Goal: Transaction & Acquisition: Purchase product/service

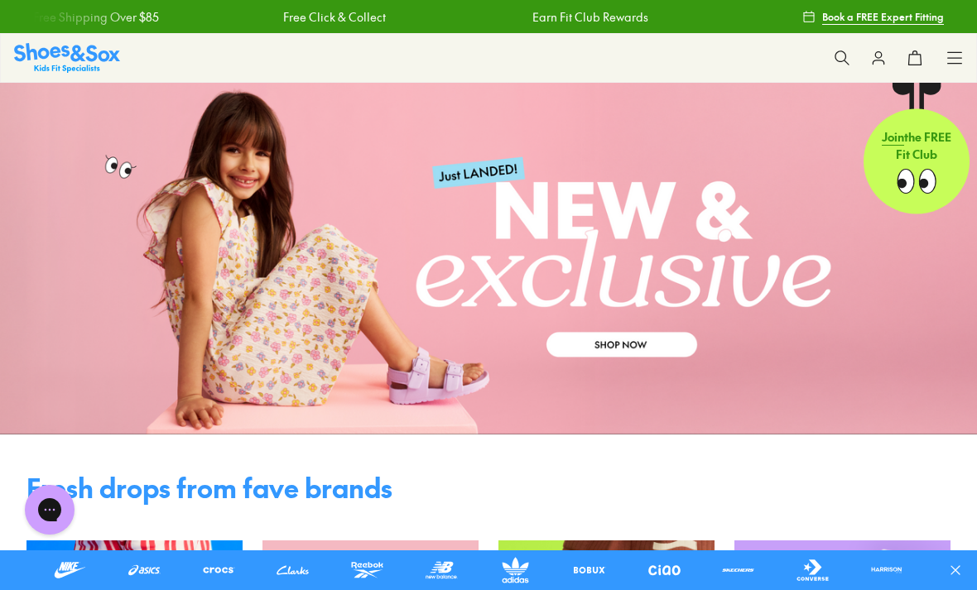
click at [839, 60] on icon at bounding box center [842, 58] width 17 height 17
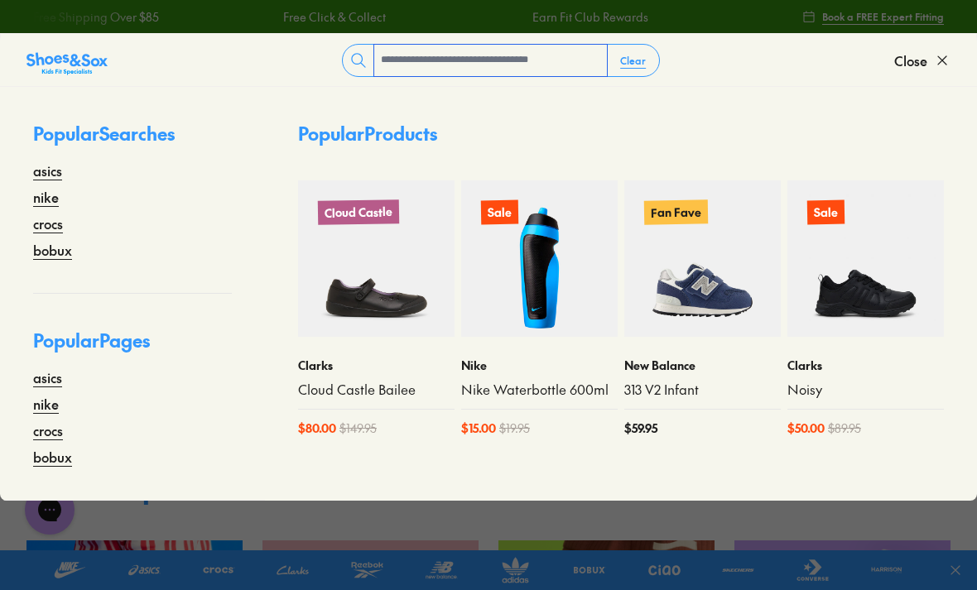
click at [445, 59] on input "text" at bounding box center [490, 60] width 233 height 31
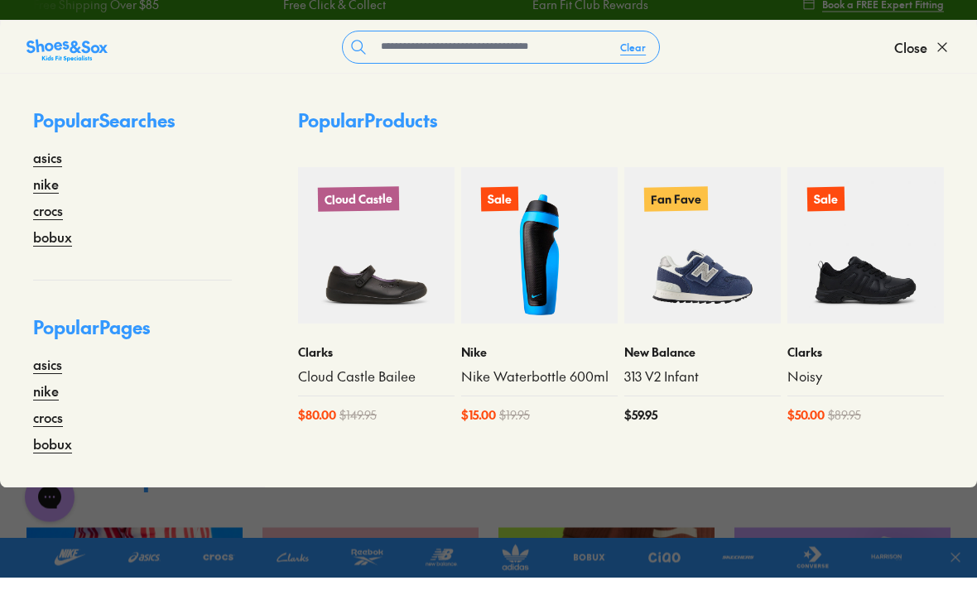
click at [54, 240] on link "bobux" at bounding box center [52, 250] width 39 height 20
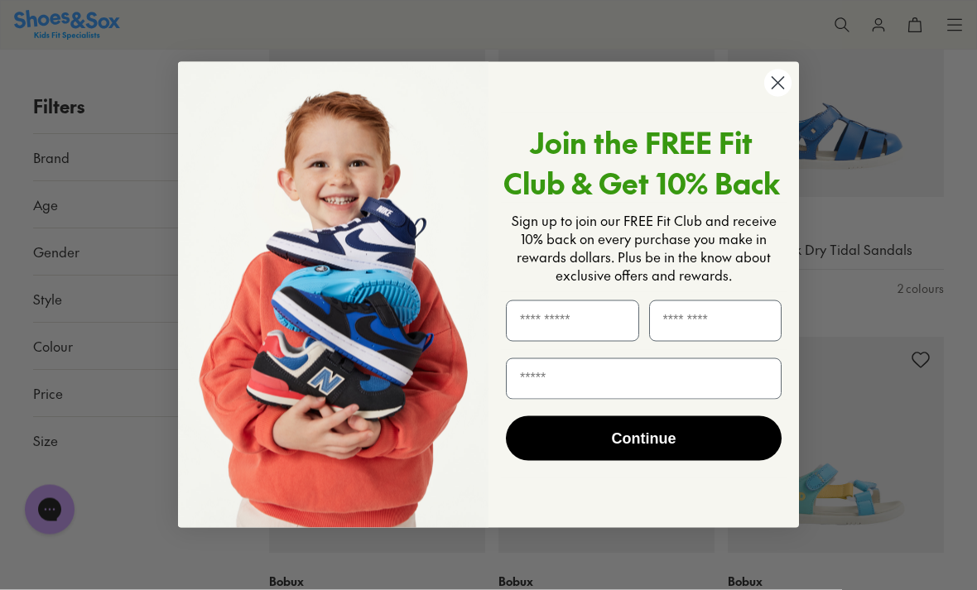
scroll to position [4184, 0]
click at [776, 97] on circle "Close dialog" at bounding box center [777, 83] width 27 height 27
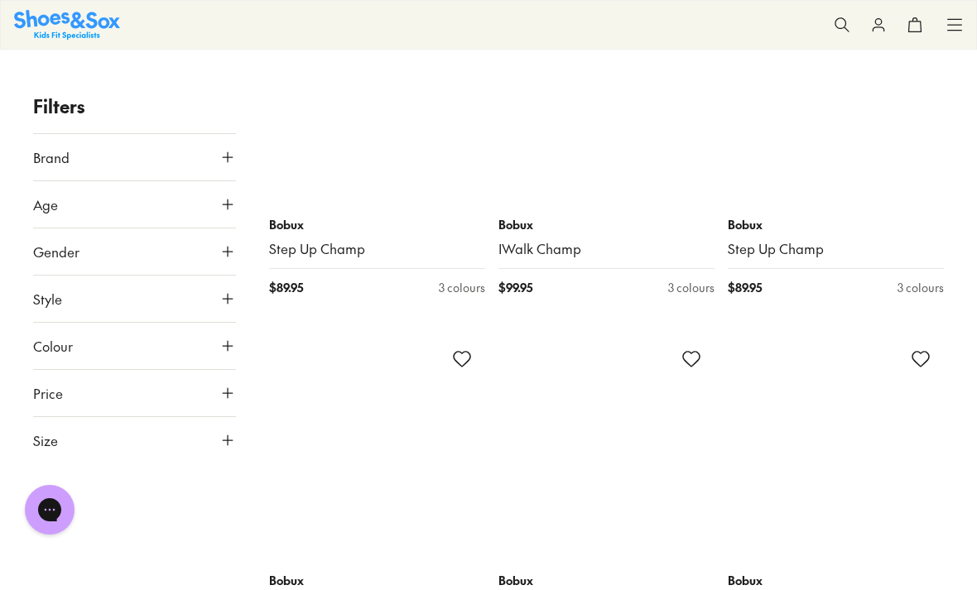
scroll to position [6690, 0]
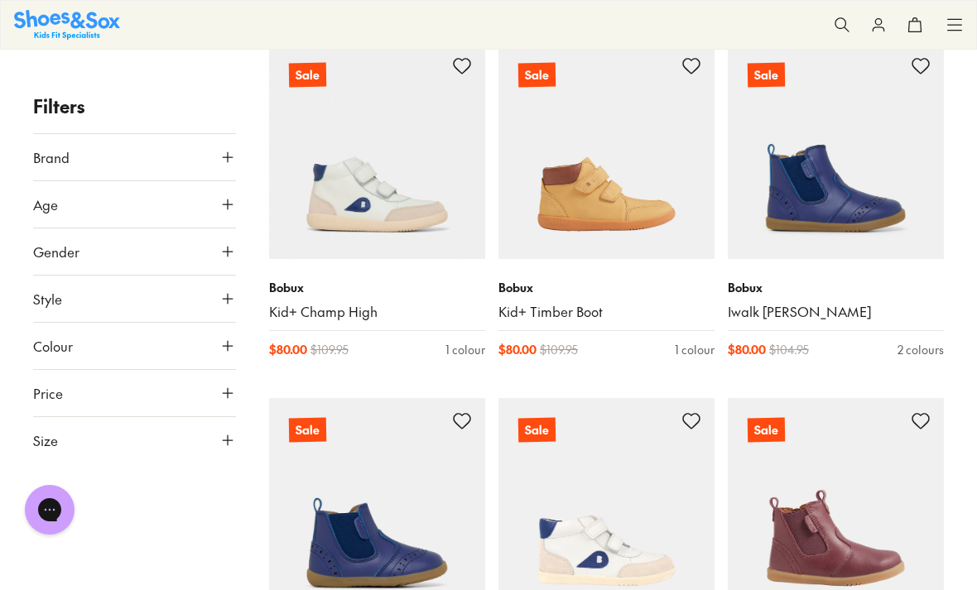
scroll to position [10897, 0]
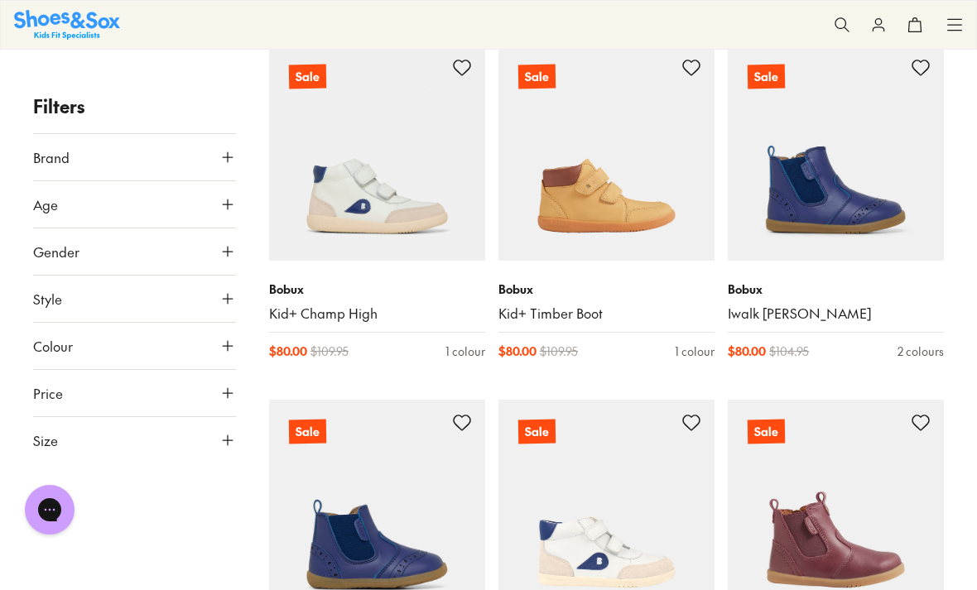
click at [338, 305] on link "Kid+ Champ High" at bounding box center [377, 314] width 216 height 18
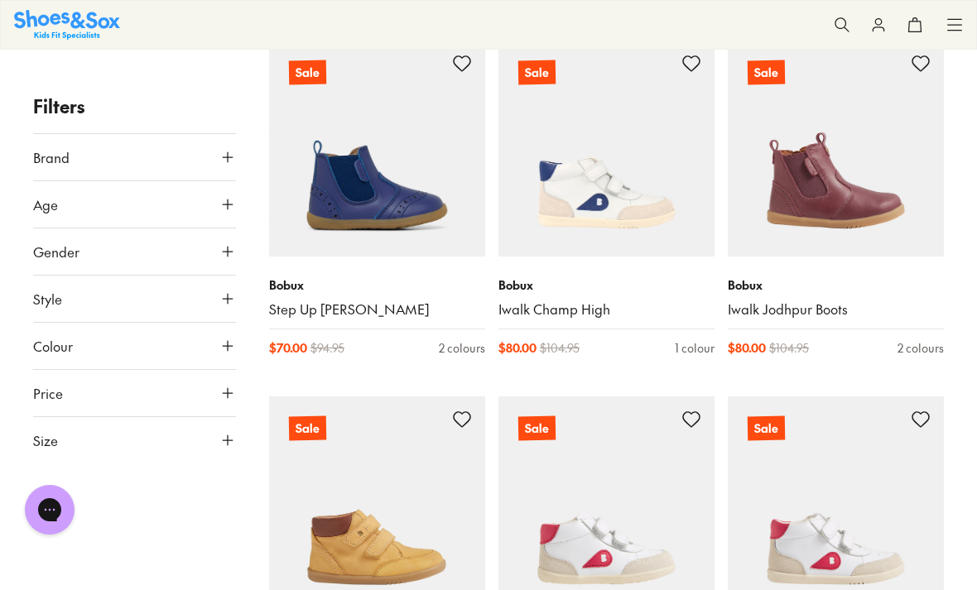
scroll to position [11258, 0]
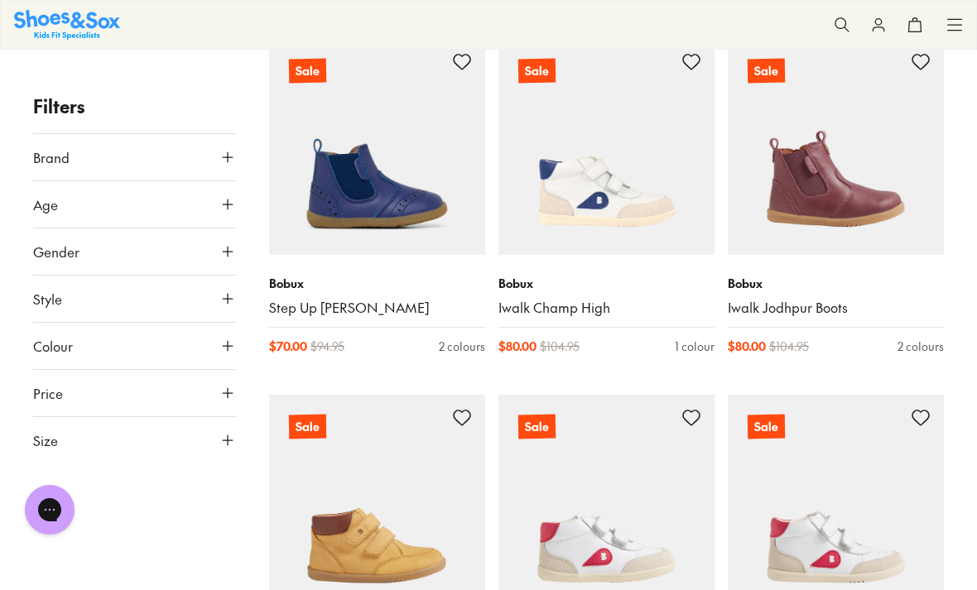
click at [588, 299] on link "Iwalk Champ High" at bounding box center [606, 308] width 216 height 18
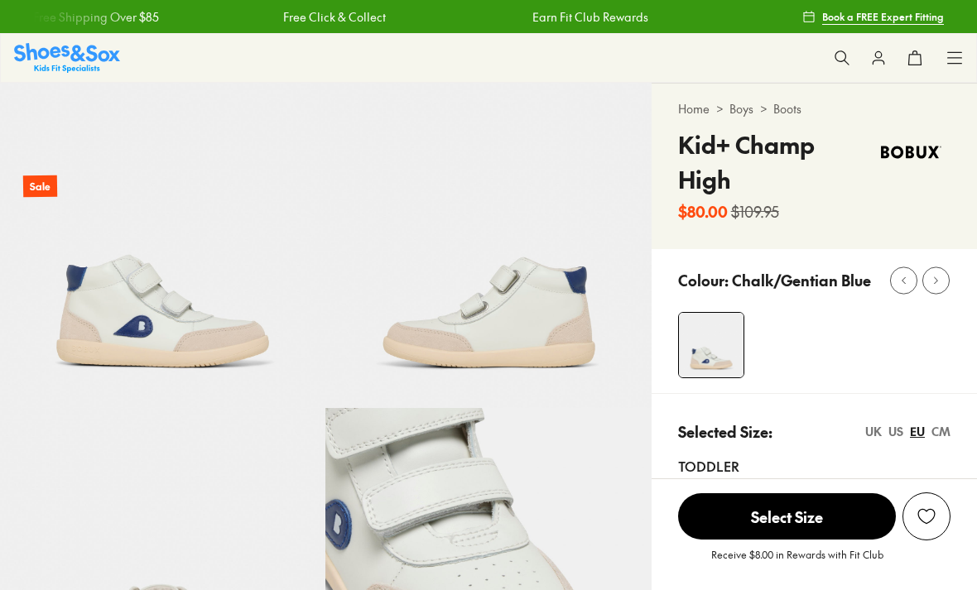
select select "*"
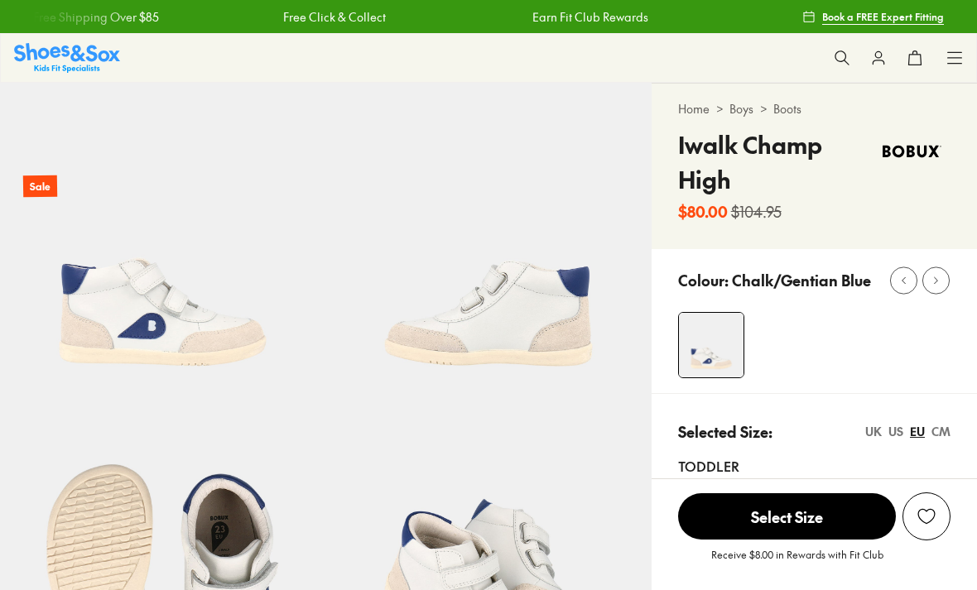
select select "*"
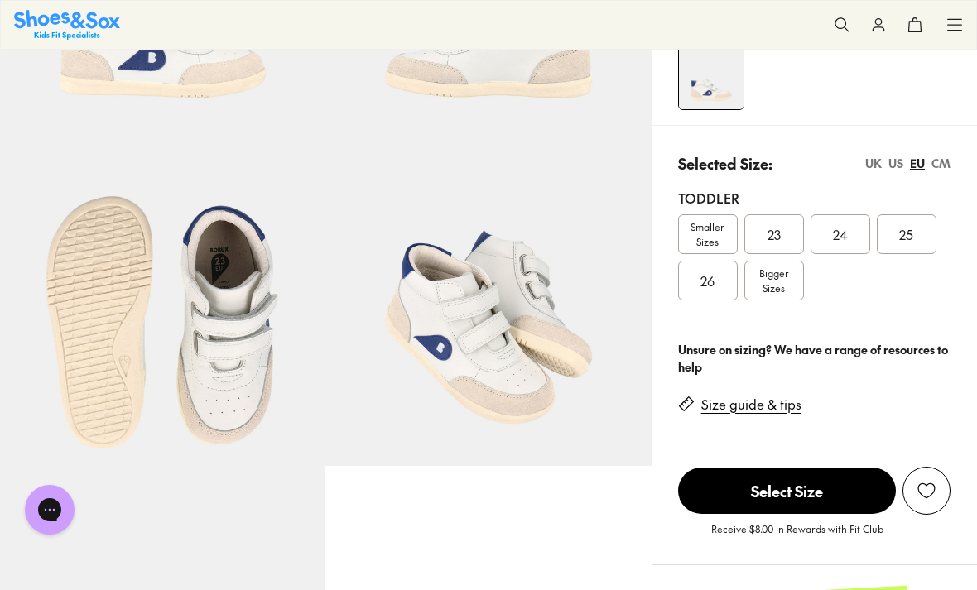
click at [708, 237] on span "Smaller Sizes" at bounding box center [708, 234] width 58 height 30
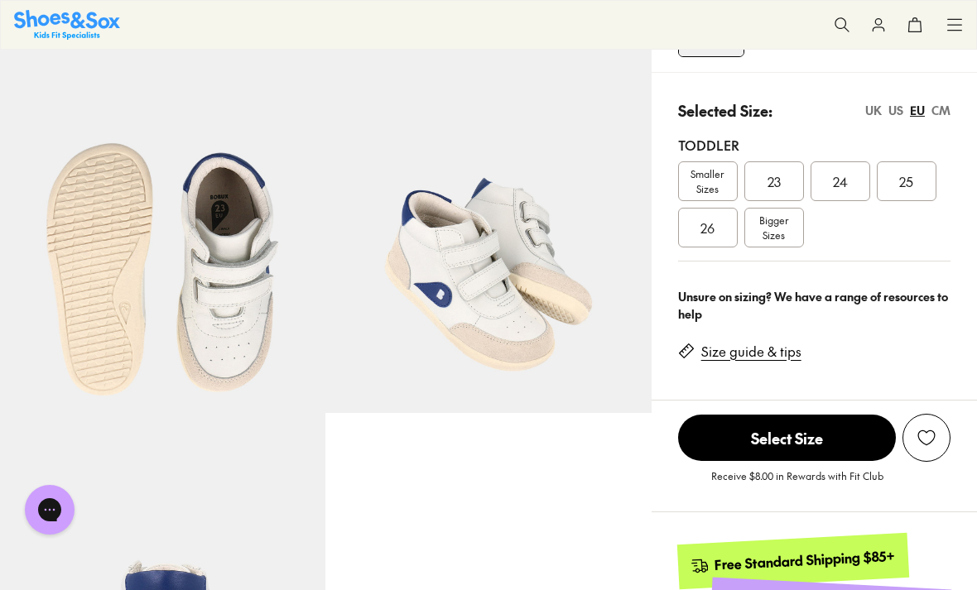
click at [719, 183] on span "Smaller Sizes" at bounding box center [708, 181] width 58 height 30
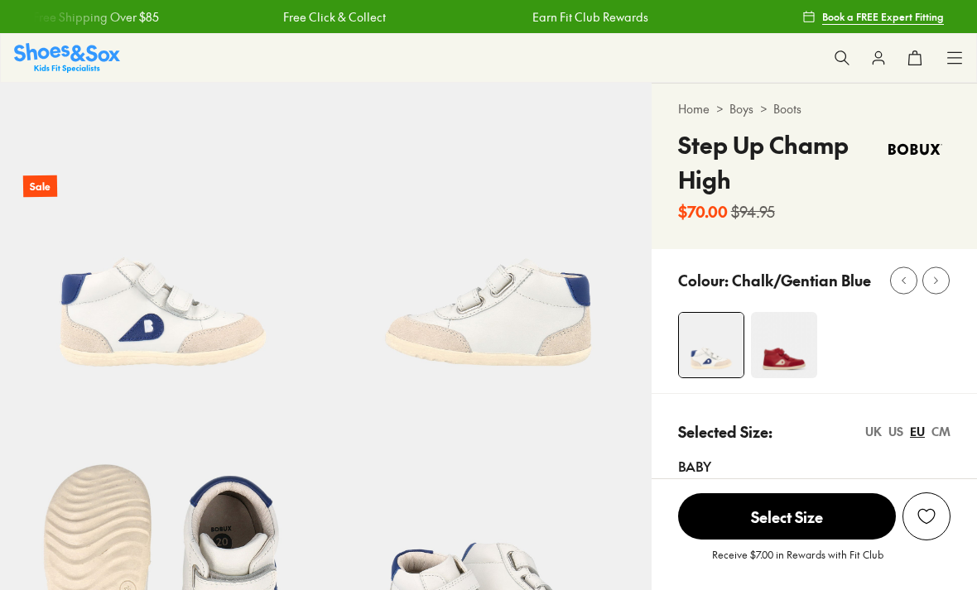
select select "*"
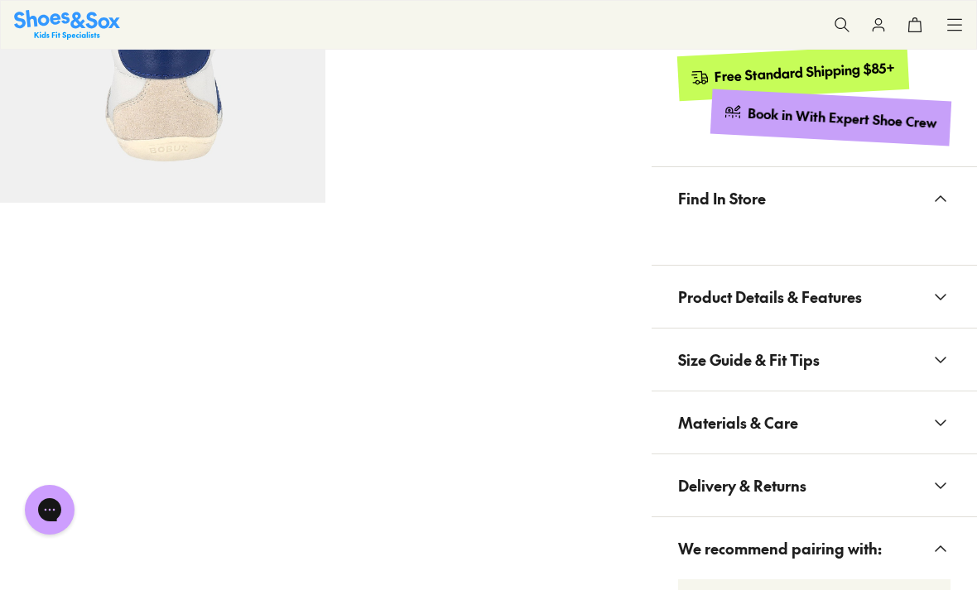
scroll to position [858, 0]
click at [931, 296] on icon at bounding box center [941, 296] width 20 height 20
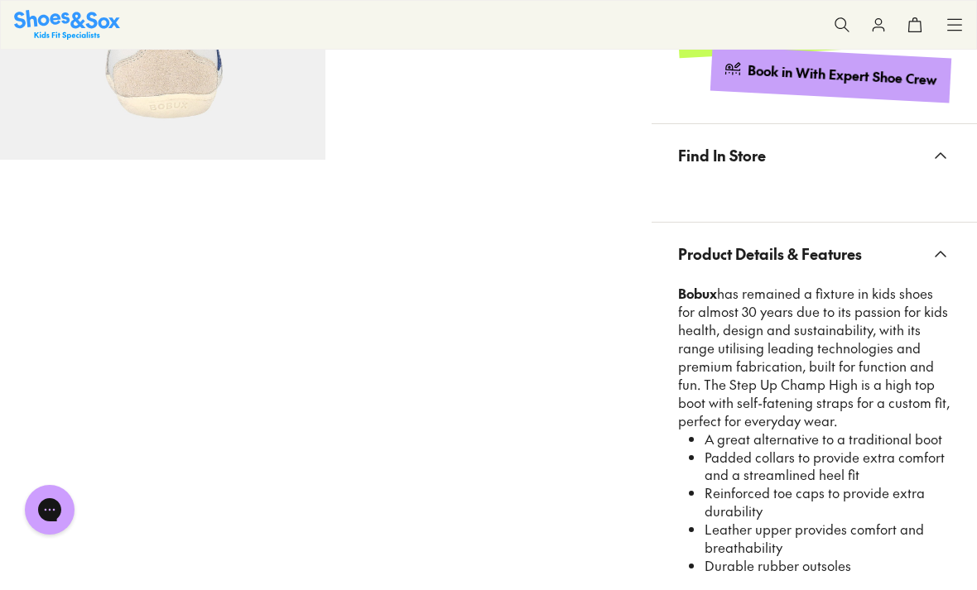
scroll to position [879, 0]
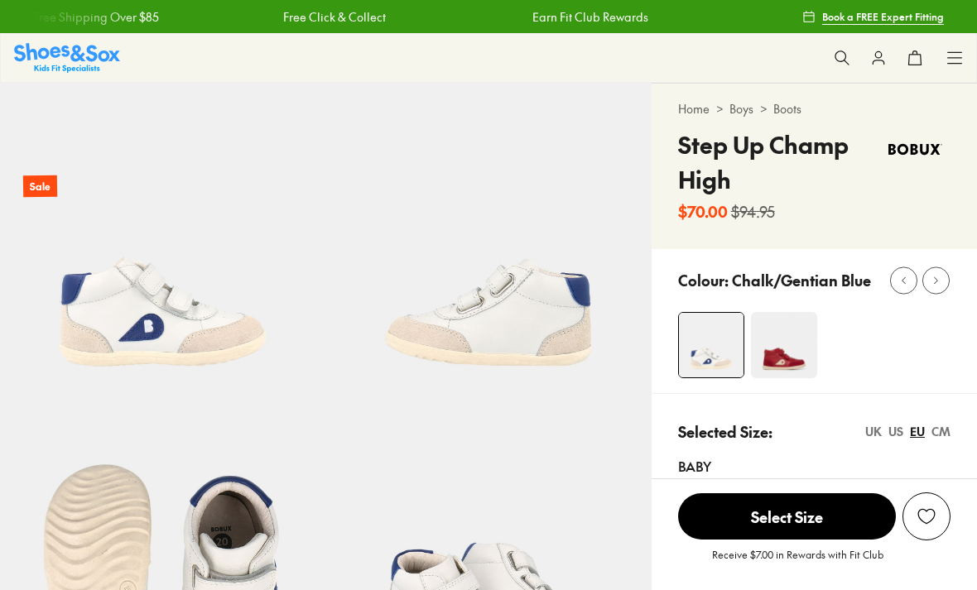
select select "*"
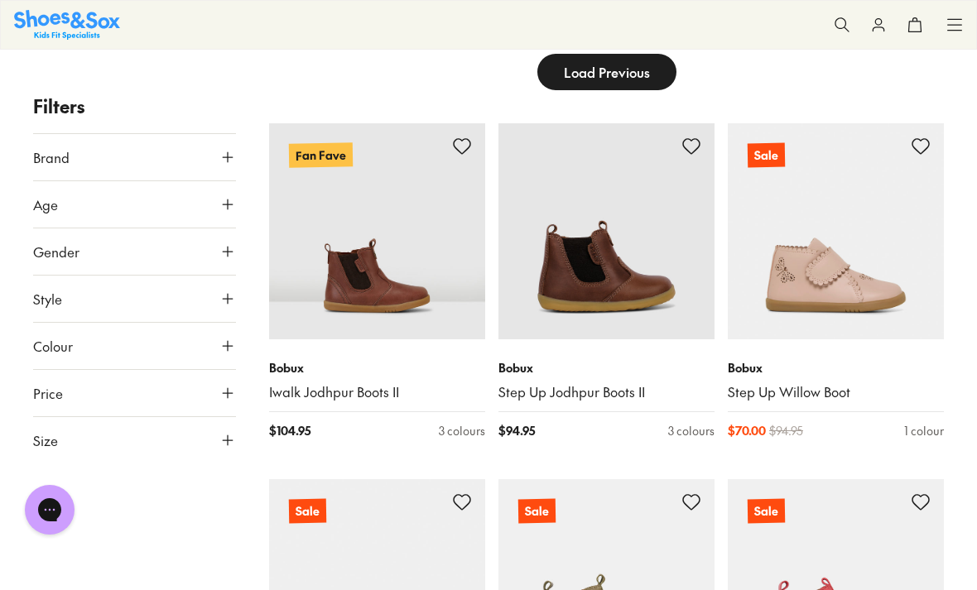
scroll to position [188, 0]
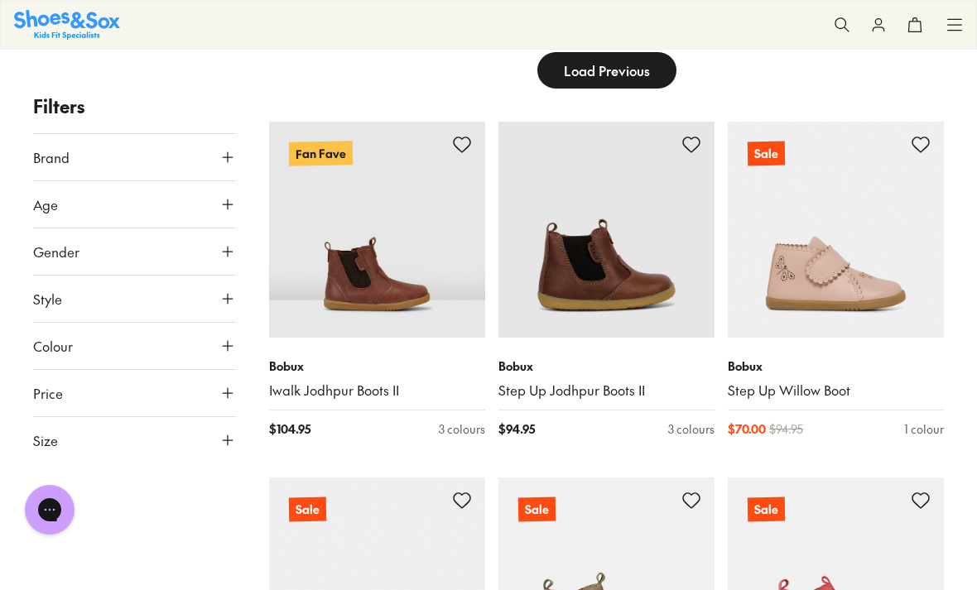
click at [228, 440] on icon at bounding box center [227, 440] width 17 height 17
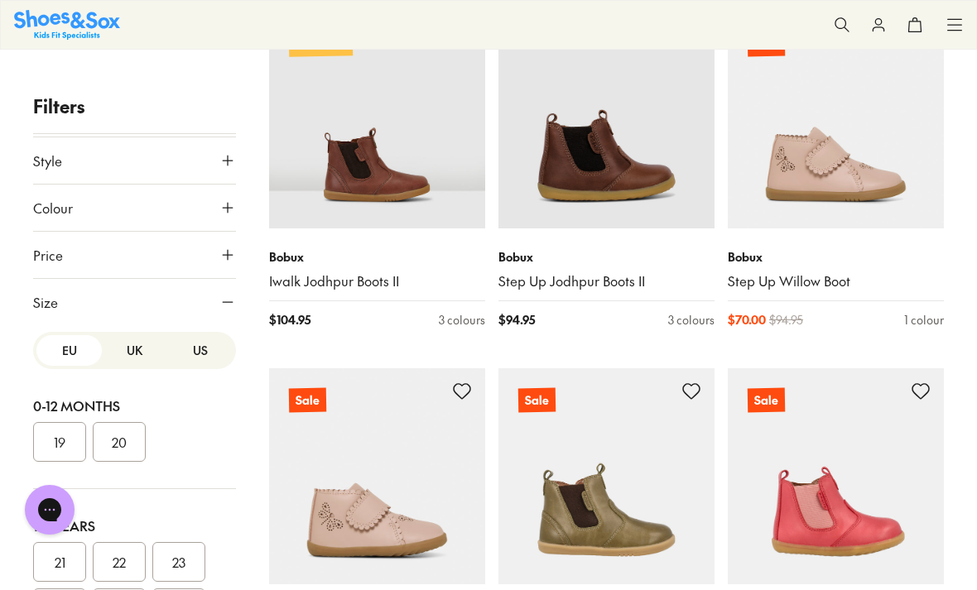
scroll to position [0, 0]
click at [73, 443] on button "19" at bounding box center [59, 442] width 53 height 40
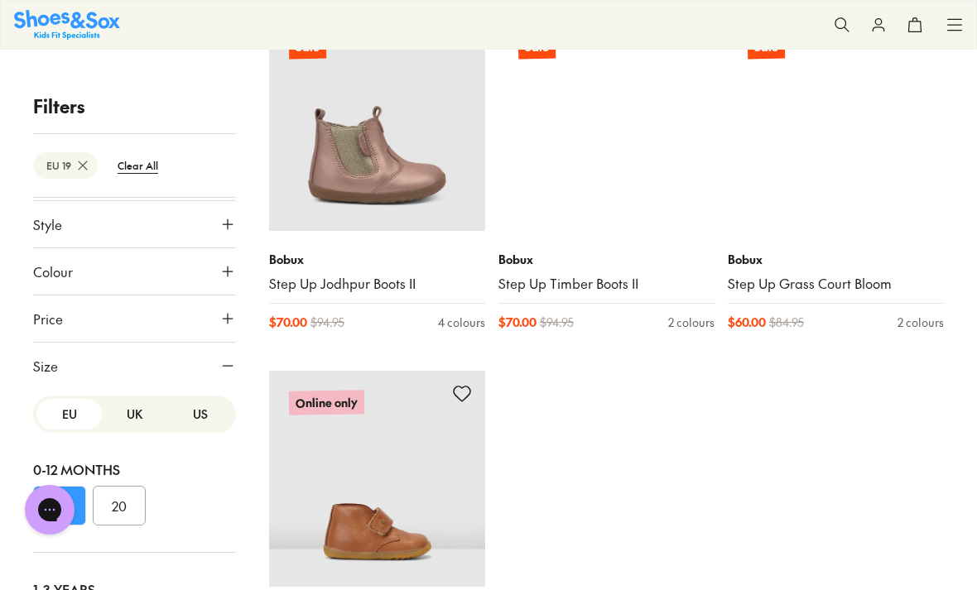
scroll to position [3810, 0]
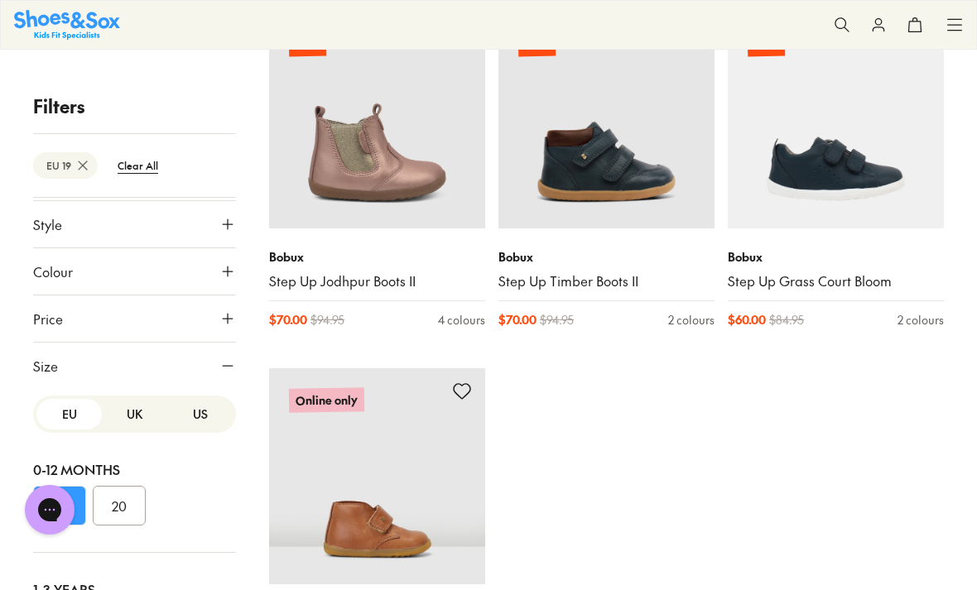
click at [597, 277] on link "Step Up Timber Boots II" at bounding box center [606, 281] width 216 height 18
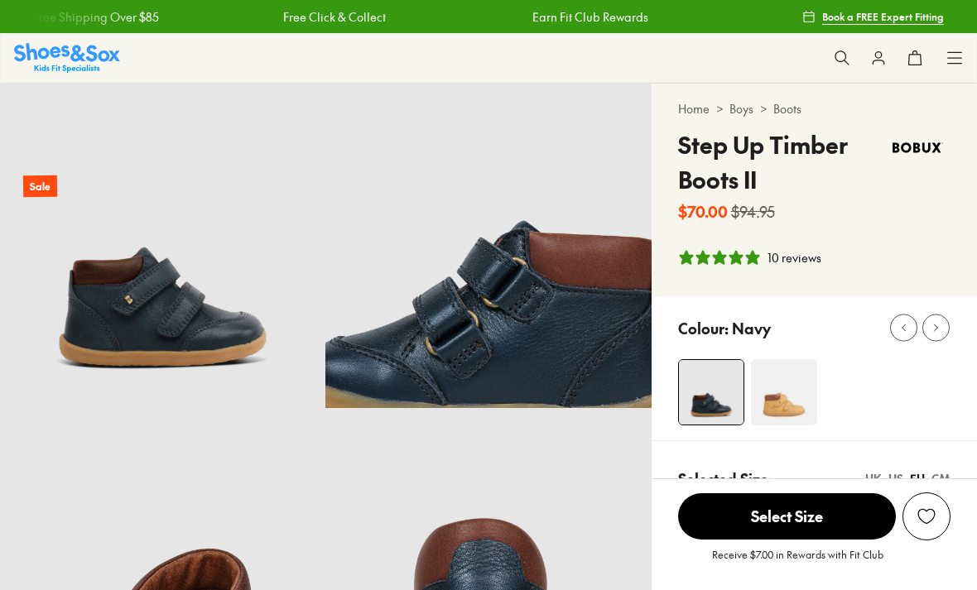
select select "*"
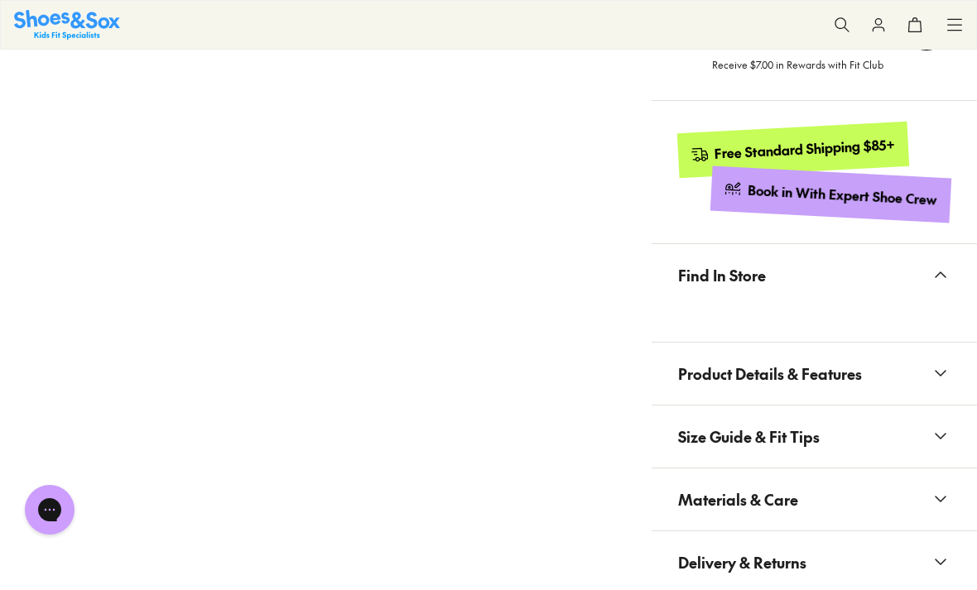
scroll to position [826, 0]
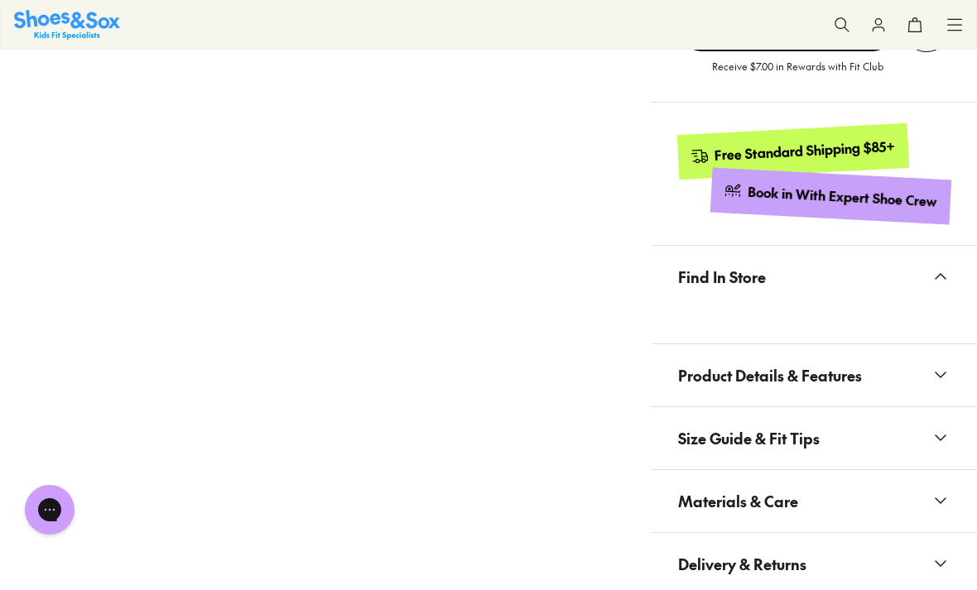
click at [948, 384] on button "Product Details & Features" at bounding box center [814, 375] width 325 height 62
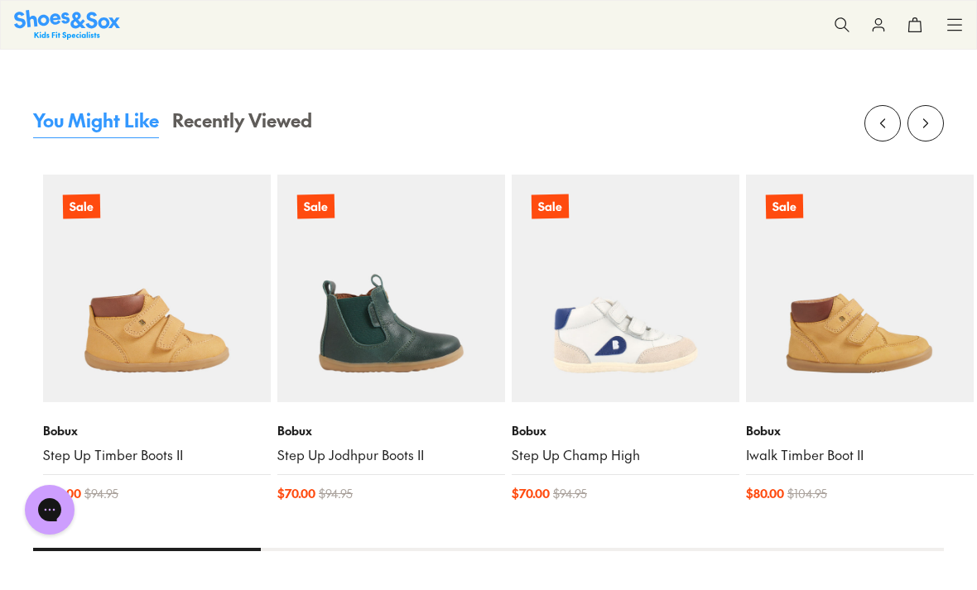
scroll to position [1940, 0]
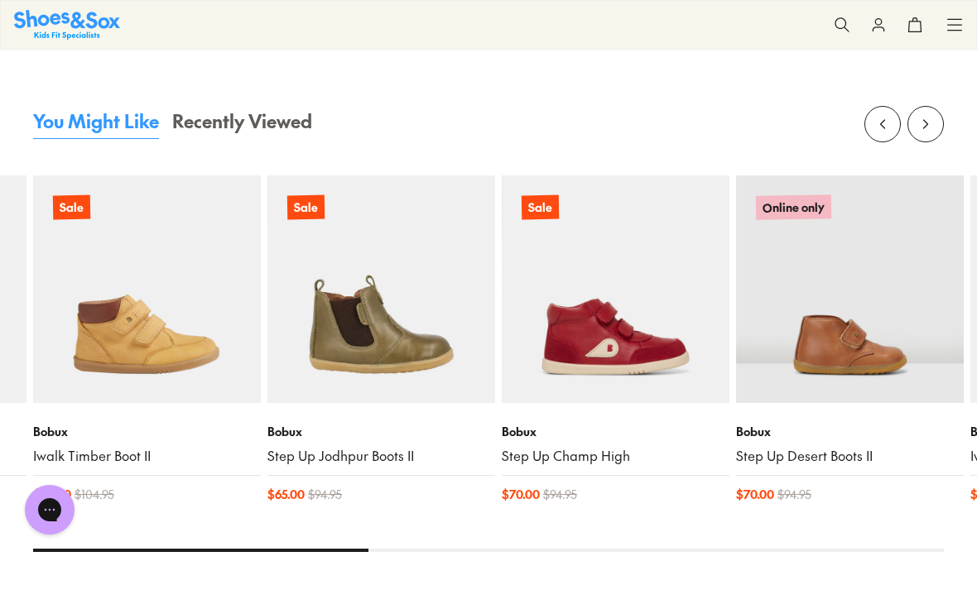
click at [801, 468] on div "Bobux Step Up Desert Boots II $ 70.00 $ 94.95" at bounding box center [850, 463] width 228 height 120
click at [799, 455] on link "Step Up Desert Boots II" at bounding box center [850, 456] width 228 height 18
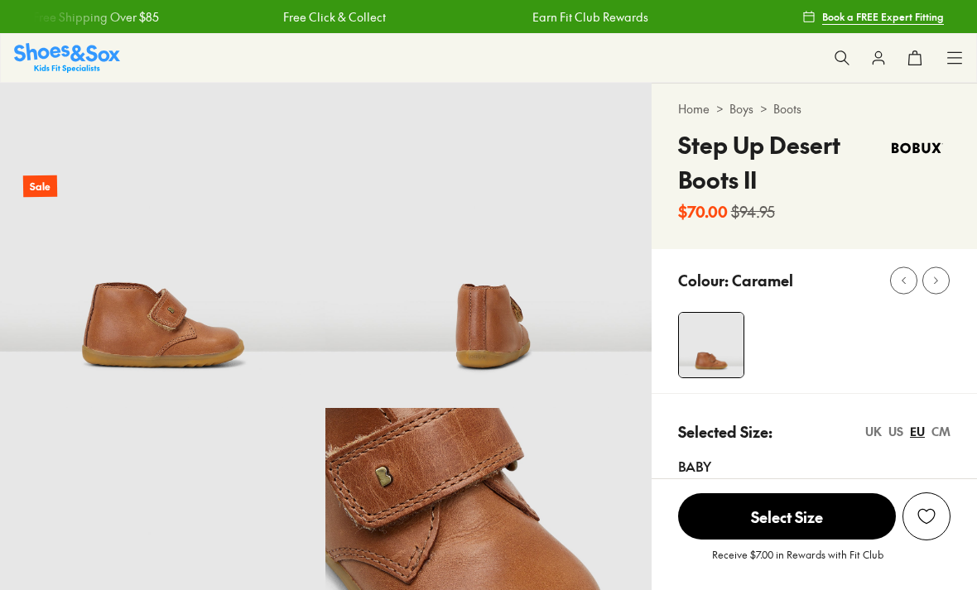
select select "*"
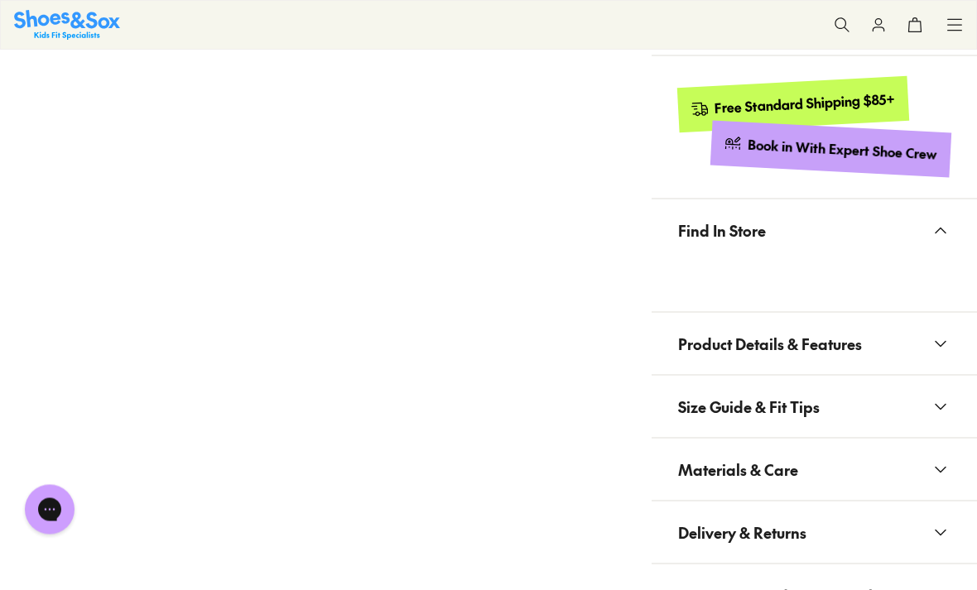
scroll to position [840, 0]
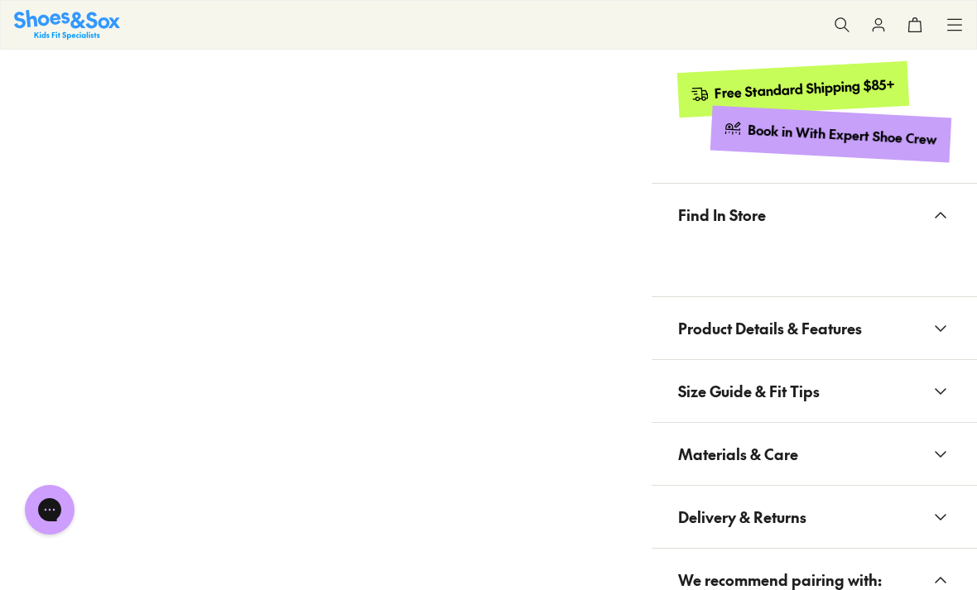
click at [939, 339] on button "Product Details & Features" at bounding box center [814, 328] width 325 height 62
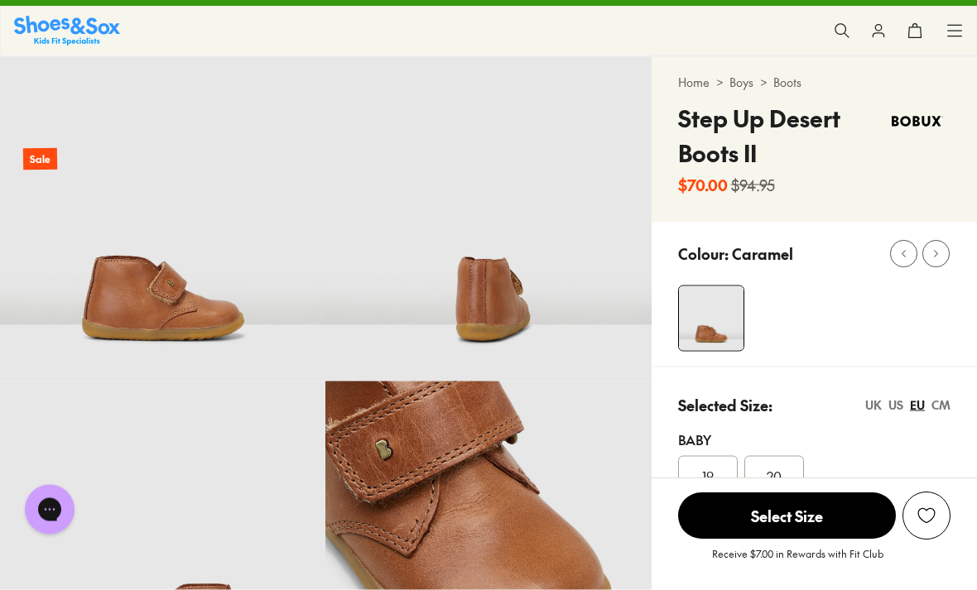
scroll to position [26, 0]
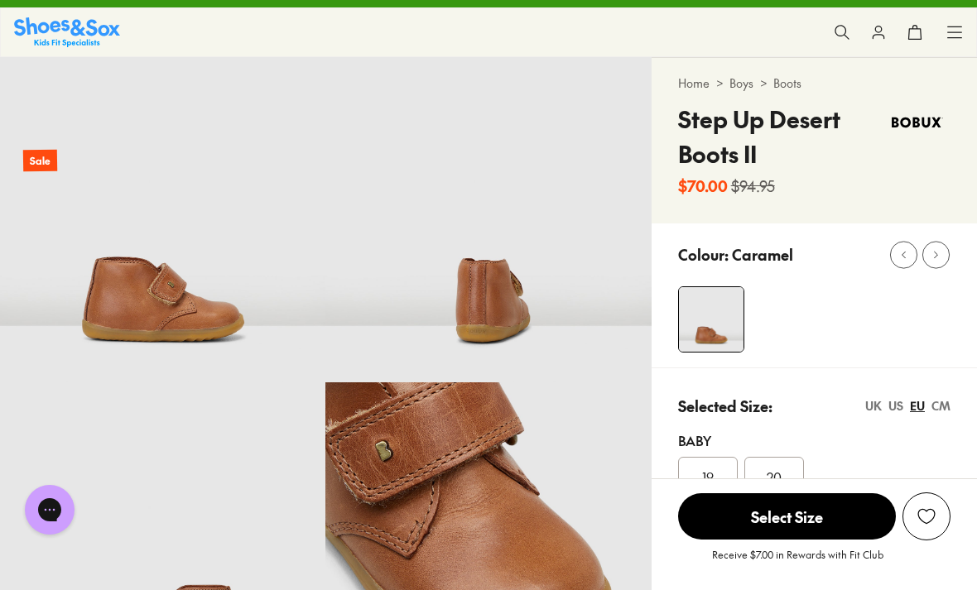
click at [502, 304] on img at bounding box center [487, 219] width 325 height 325
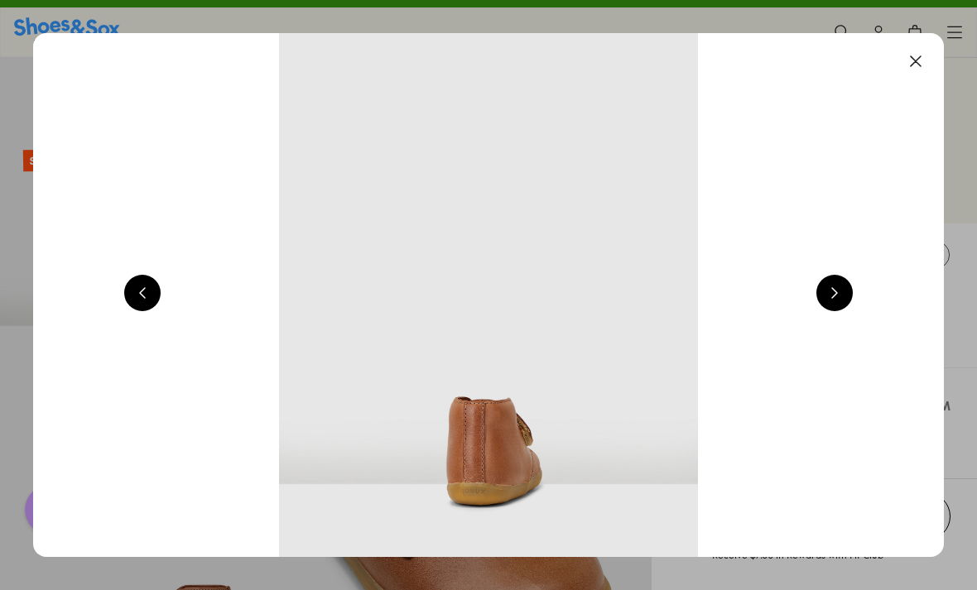
click at [835, 296] on button at bounding box center [834, 293] width 36 height 36
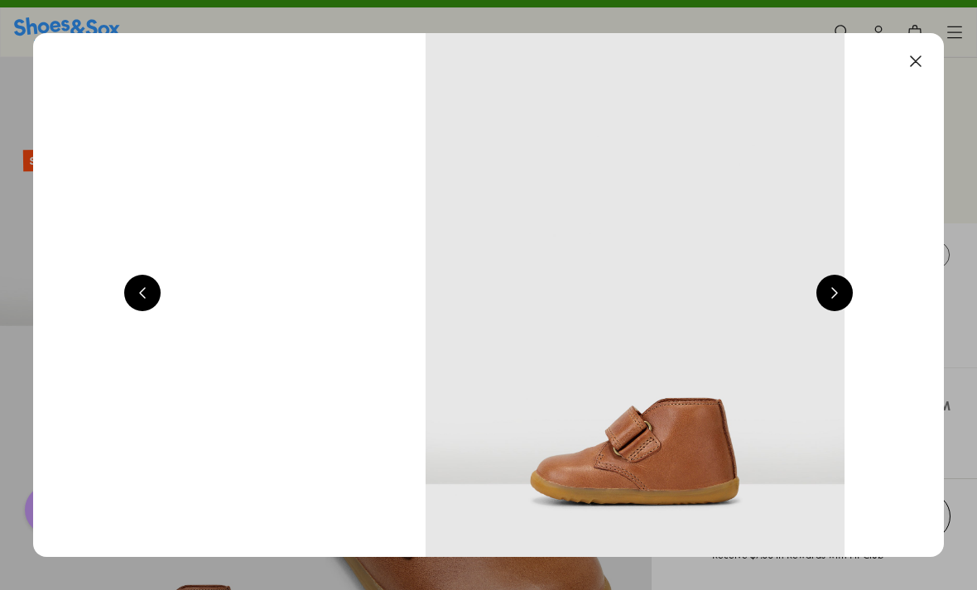
scroll to position [0, 2732]
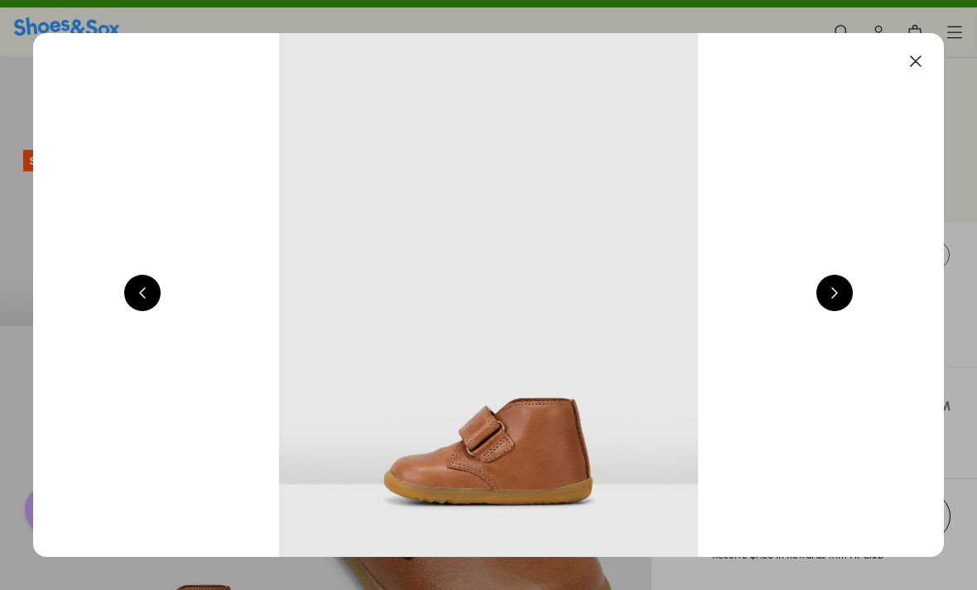
click at [835, 296] on button at bounding box center [834, 293] width 36 height 36
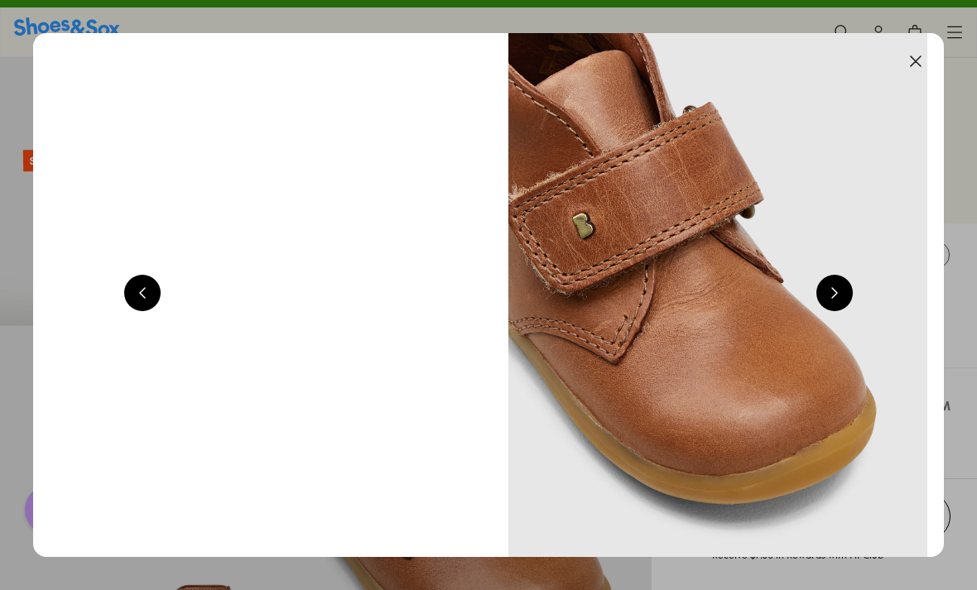
scroll to position [0, 3643]
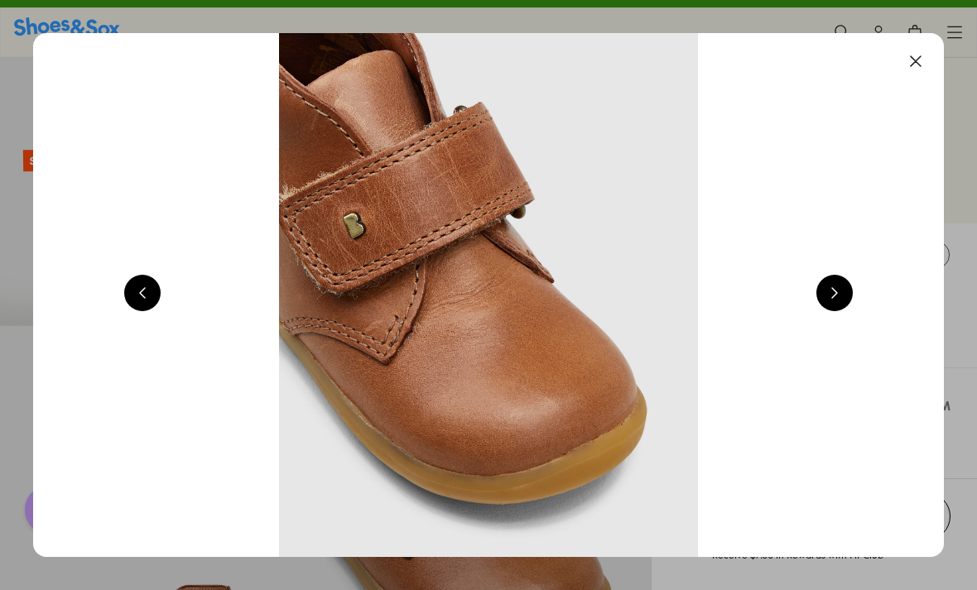
click at [841, 300] on button at bounding box center [834, 293] width 36 height 36
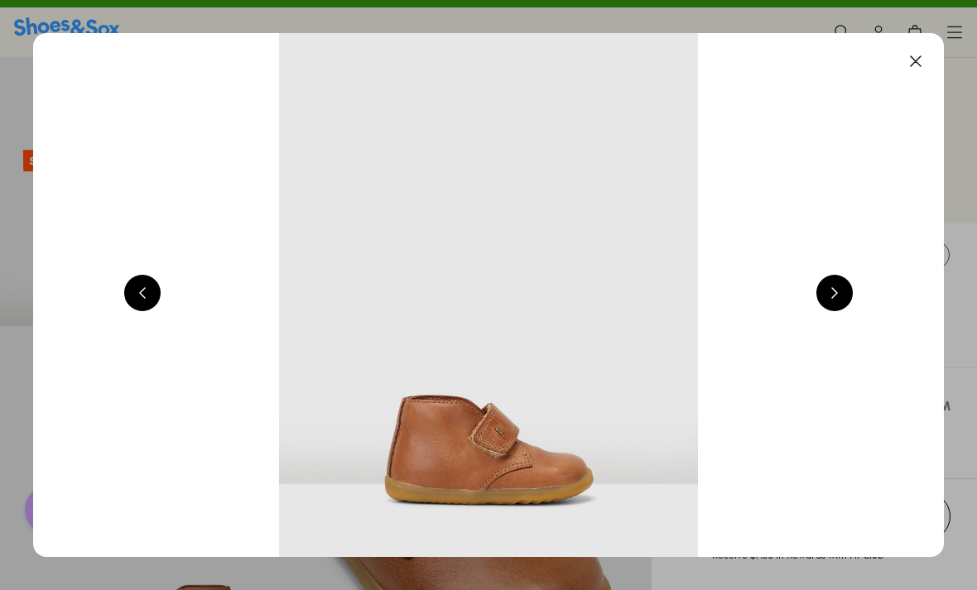
scroll to position [0, 911]
click at [909, 65] on button at bounding box center [915, 61] width 36 height 36
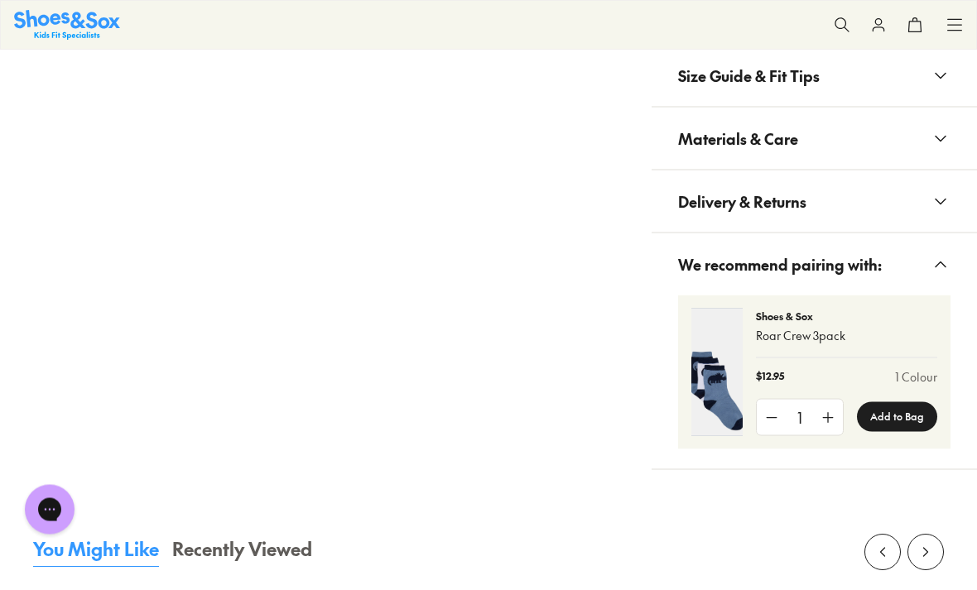
scroll to position [1485, 0]
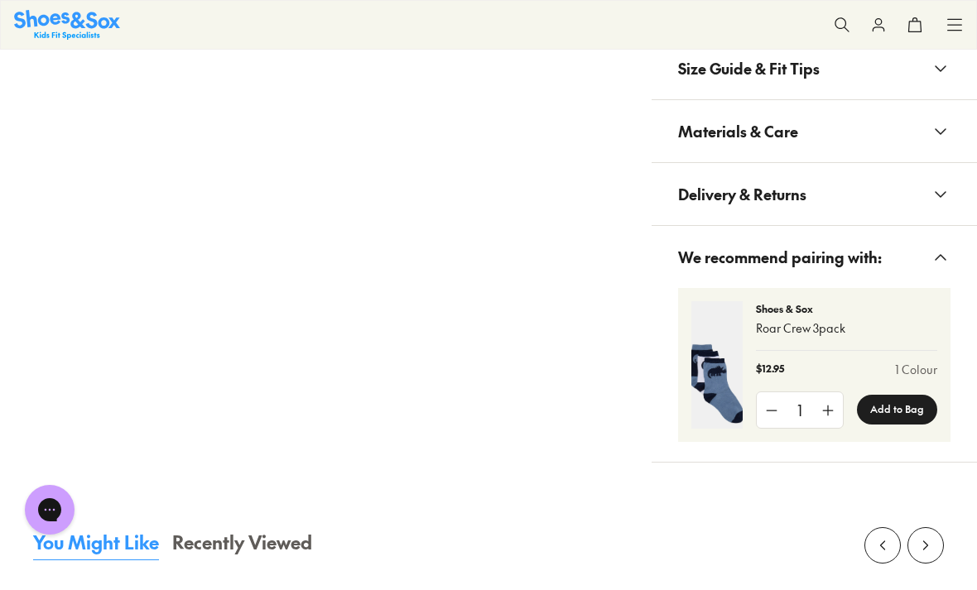
click at [939, 190] on icon at bounding box center [941, 195] width 20 height 20
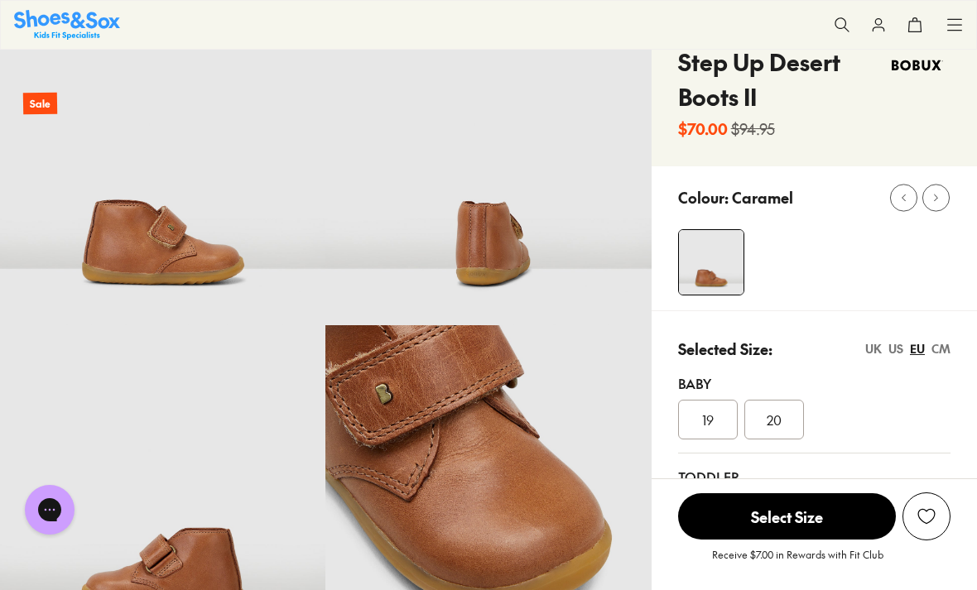
scroll to position [0, 0]
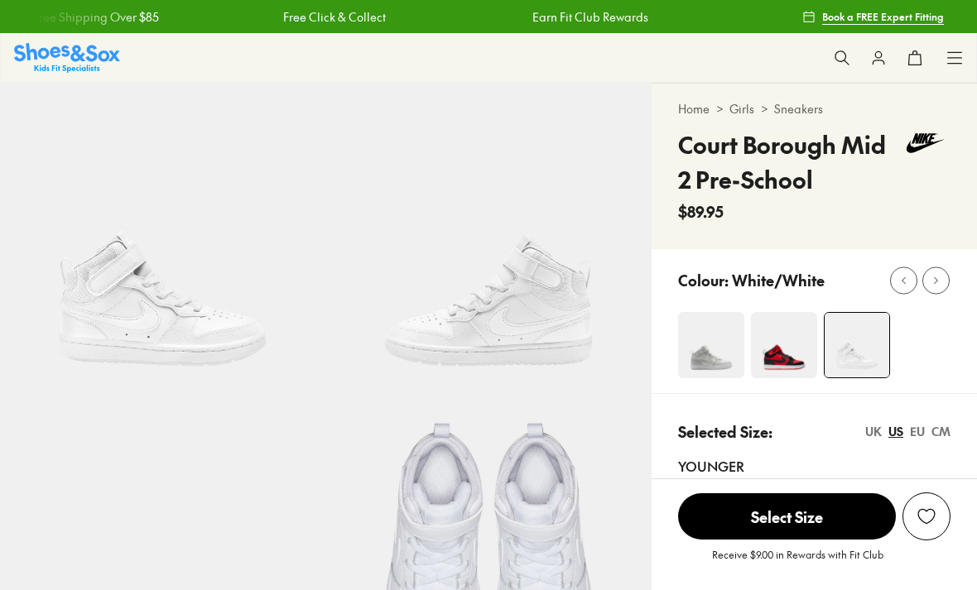
select select "*"
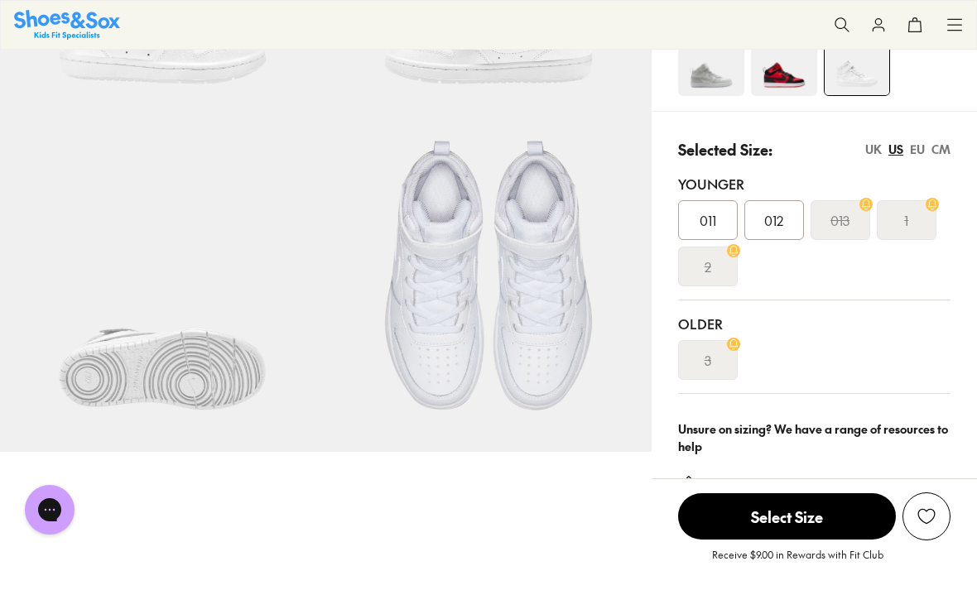
click at [900, 147] on div "US" at bounding box center [895, 149] width 15 height 17
click at [913, 147] on div "EU" at bounding box center [917, 149] width 15 height 17
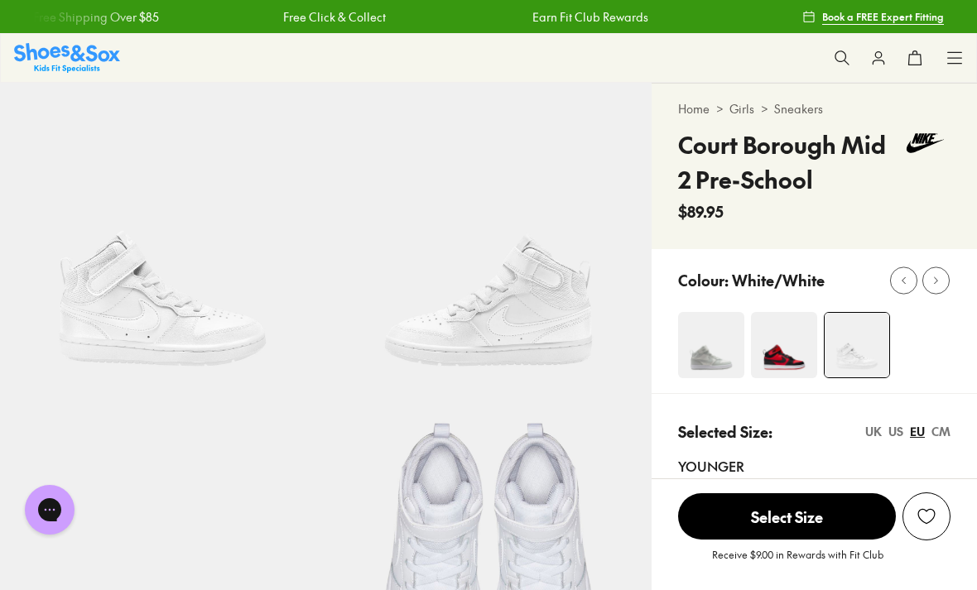
click at [835, 62] on icon at bounding box center [842, 58] width 17 height 17
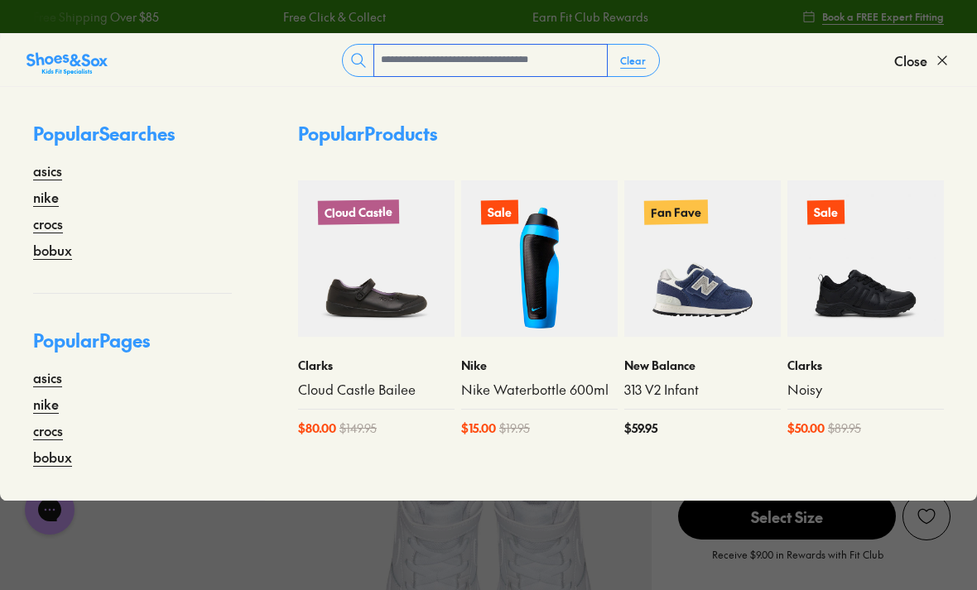
click at [517, 53] on input "text" at bounding box center [490, 60] width 233 height 31
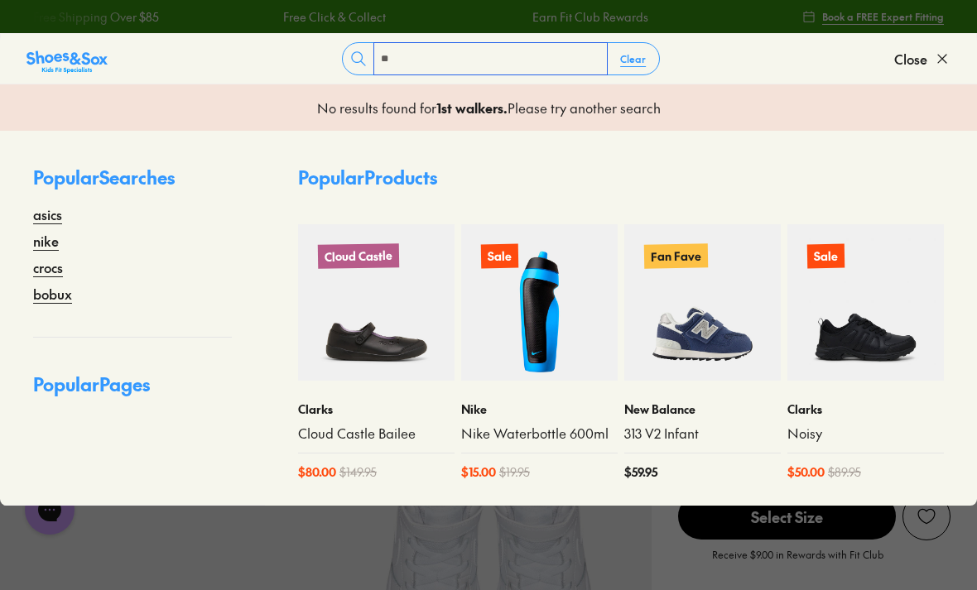
type input "*"
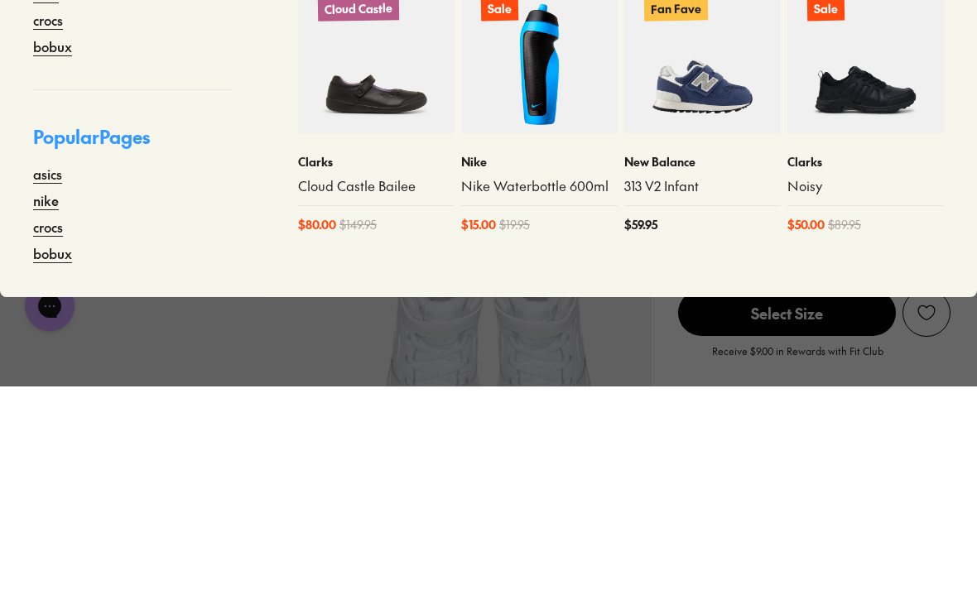
click at [29, 263] on div "Popular Searches asics nike crocs bobux Popular Pages asics nike crocs bobux" at bounding box center [132, 294] width 265 height 414
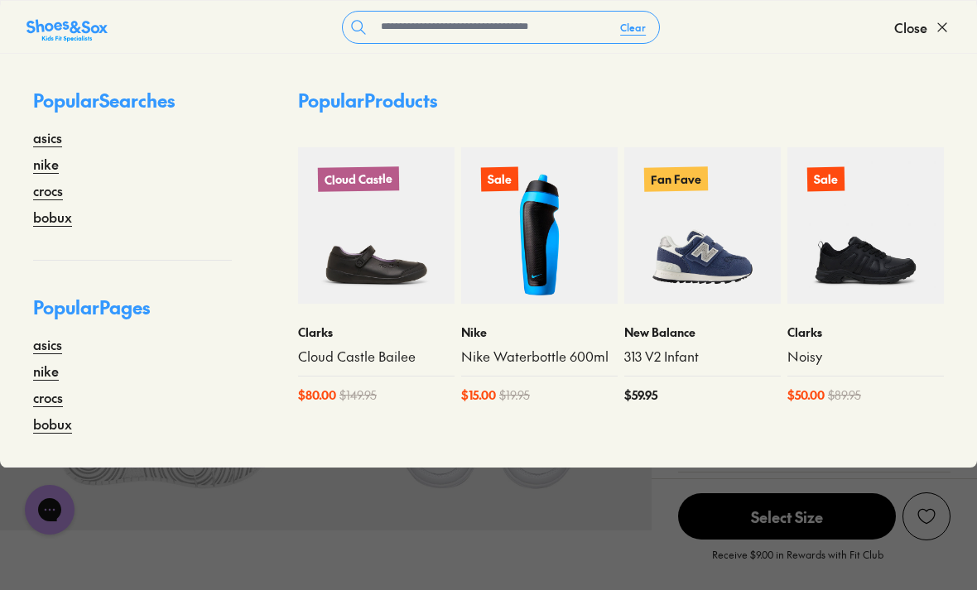
click at [48, 224] on link "bobux" at bounding box center [52, 217] width 39 height 20
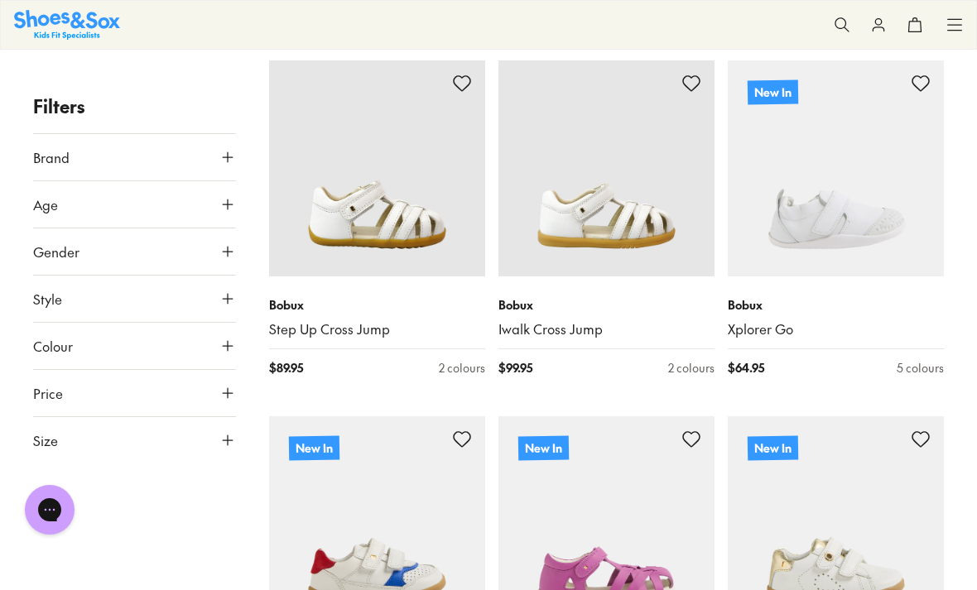
scroll to position [168, 0]
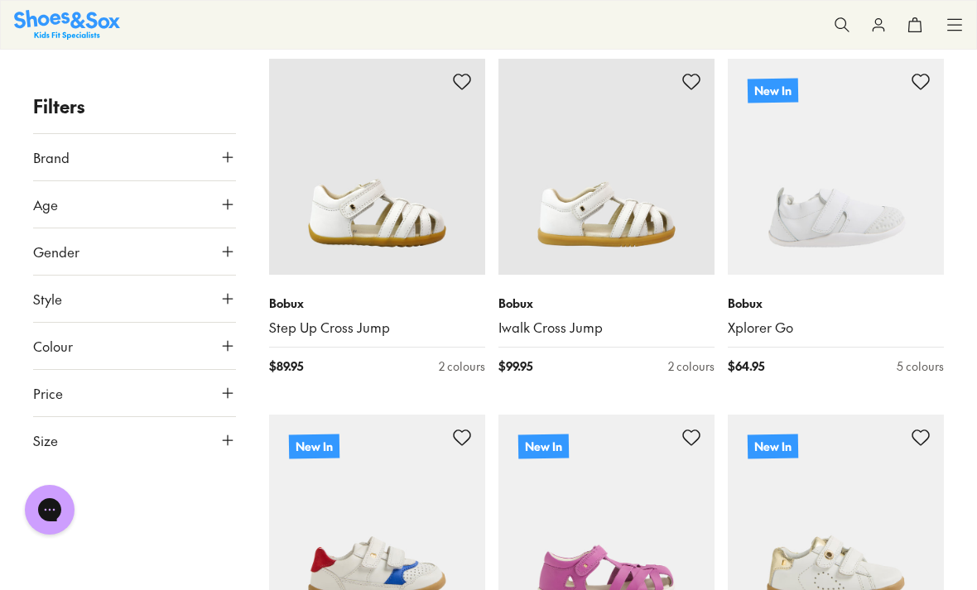
click at [226, 443] on icon at bounding box center [227, 440] width 17 height 17
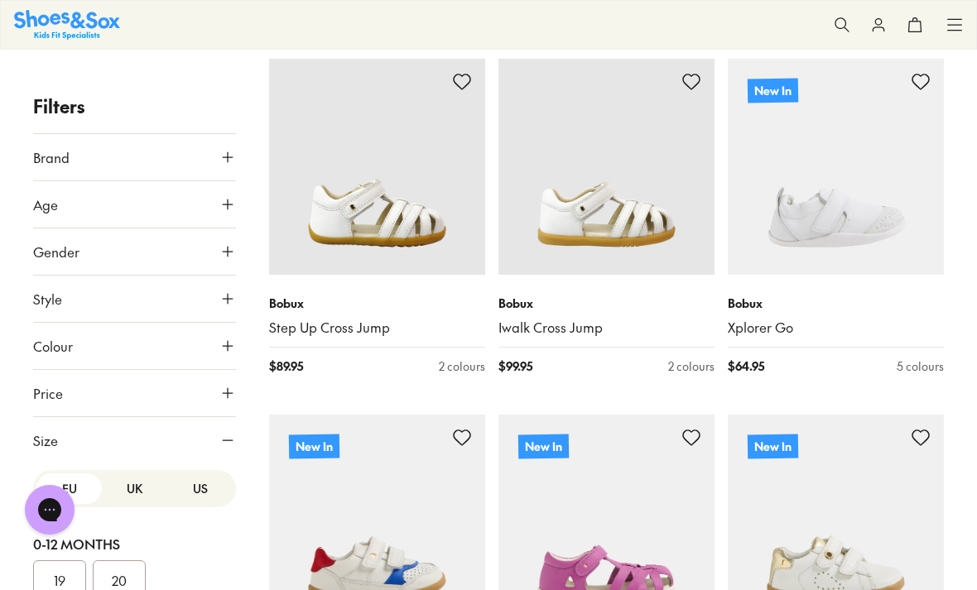
click at [74, 493] on button "EU" at bounding box center [68, 489] width 65 height 31
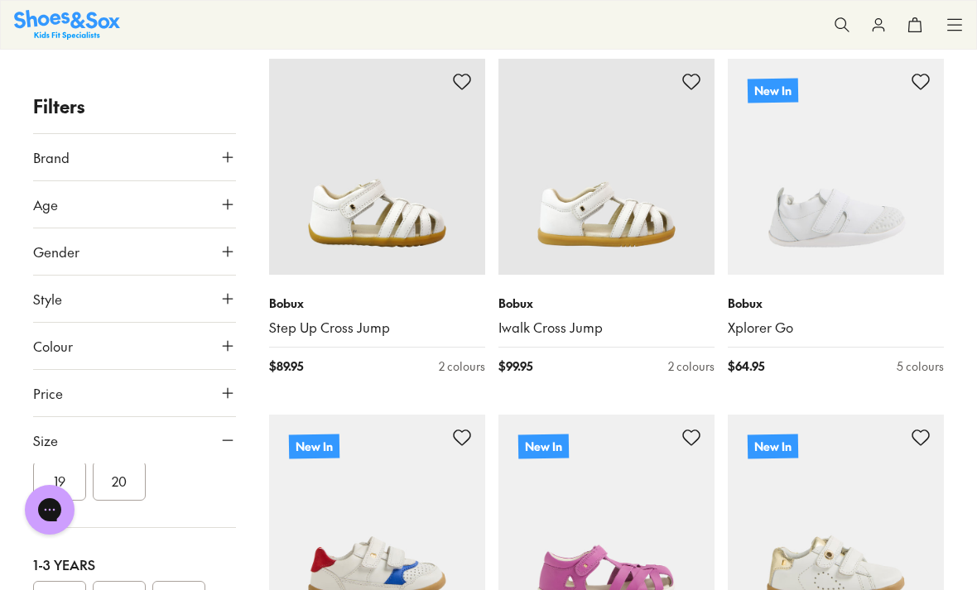
scroll to position [94, 0]
click at [55, 483] on button "19" at bounding box center [59, 486] width 53 height 40
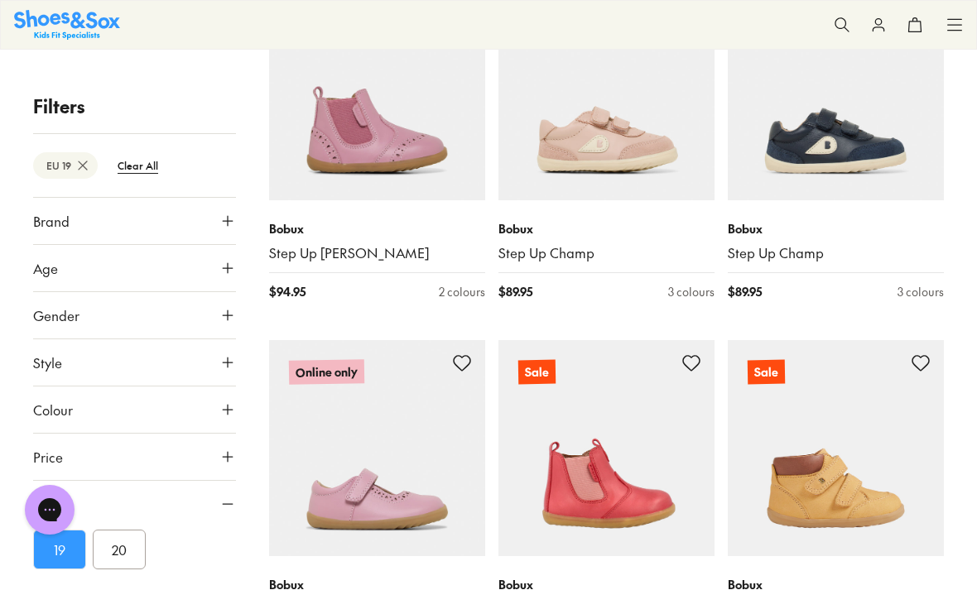
scroll to position [3125, 0]
